Goal: Transaction & Acquisition: Purchase product/service

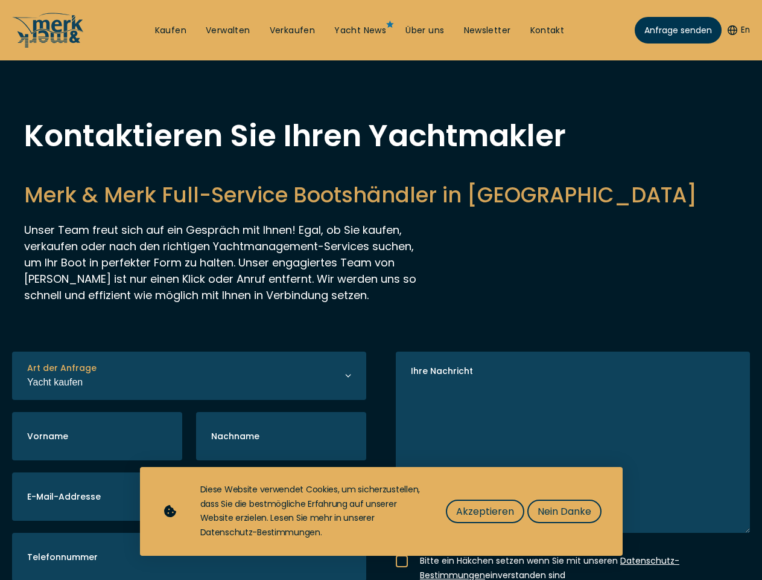
select select "buy"
click at [31, 548] on img "Show Accessibility Preferences" at bounding box center [31, 547] width 37 height 37
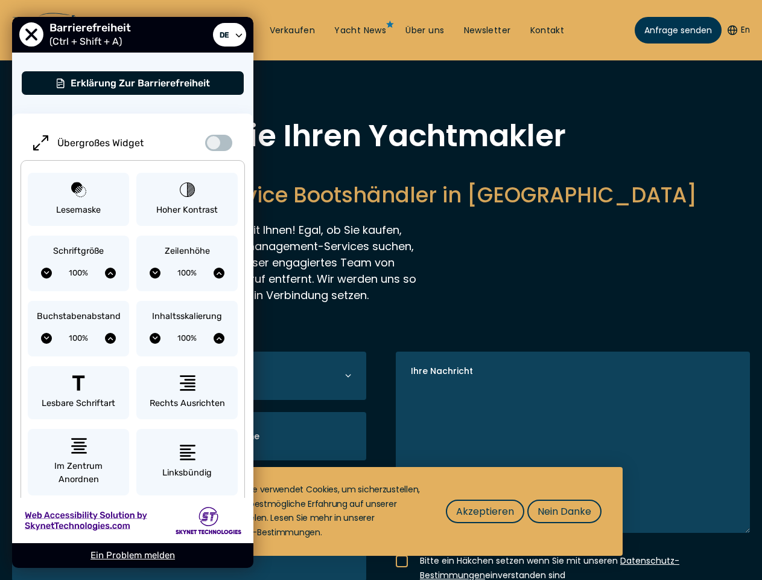
click at [737, 30] on button "En" at bounding box center [739, 30] width 22 height 12
click at [381, 209] on h2 "Merk & Merk Full-Service Bootshändler in Kroatien" at bounding box center [381, 195] width 714 height 30
click at [0, 0] on icon "button" at bounding box center [0, 0] width 0 height 0
click at [485, 511] on span "Akzeptieren" at bounding box center [485, 510] width 58 height 15
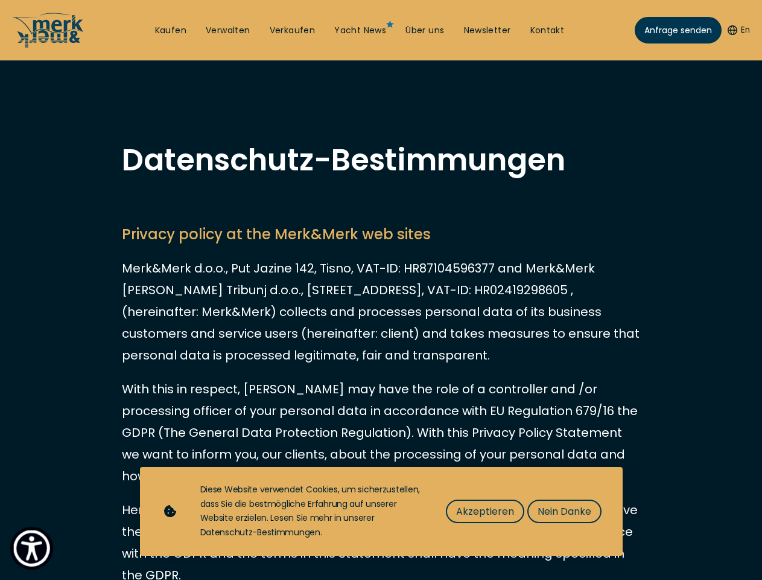
click at [31, 548] on img "Show Accessibility Preferences" at bounding box center [31, 547] width 37 height 37
click at [737, 30] on button "En" at bounding box center [739, 30] width 22 height 12
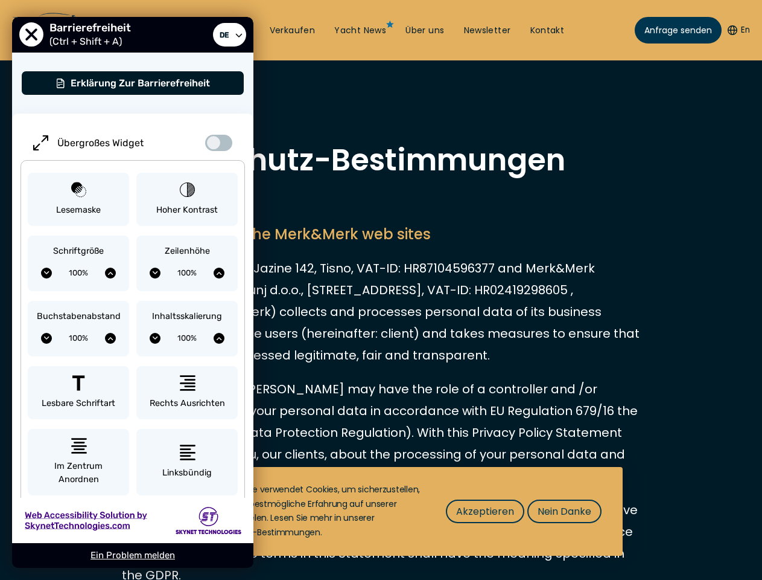
click at [485, 511] on span "Akzeptieren" at bounding box center [485, 510] width 58 height 15
